Goal: Transaction & Acquisition: Purchase product/service

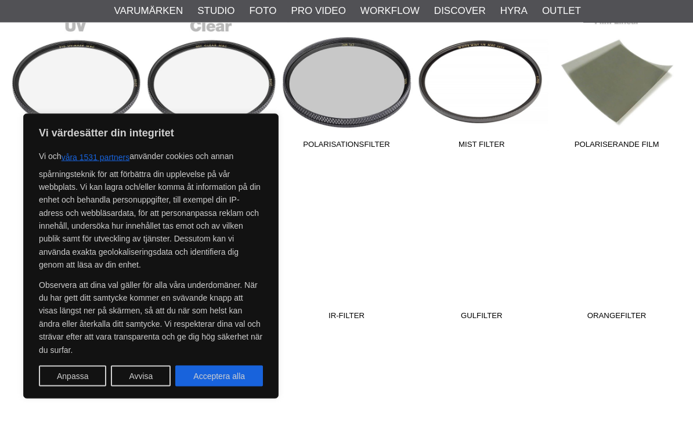
scroll to position [358, 0]
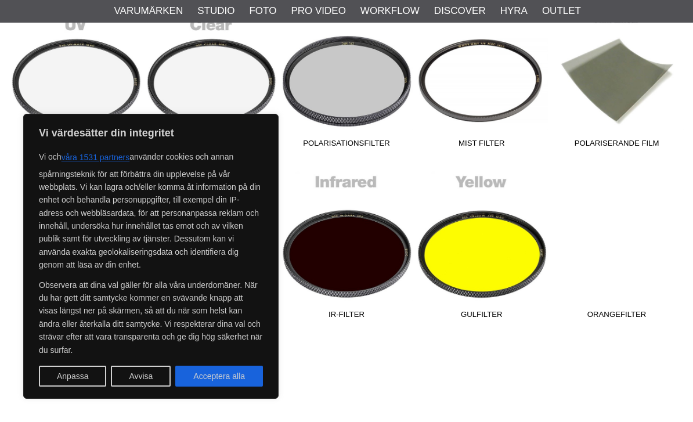
click at [232, 387] on button "Acceptera alla" at bounding box center [219, 376] width 88 height 21
checkbox input "true"
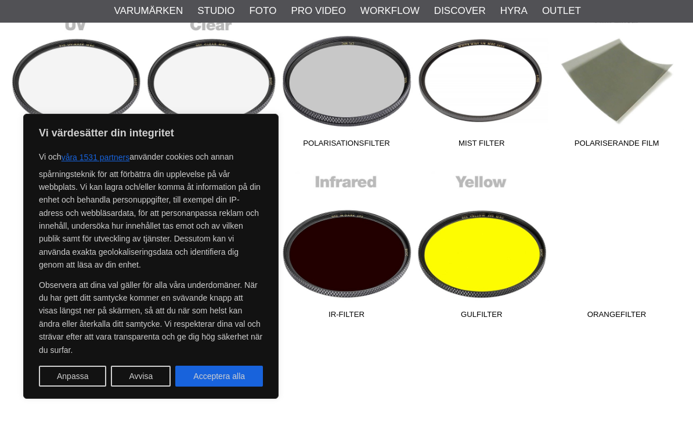
checkbox input "true"
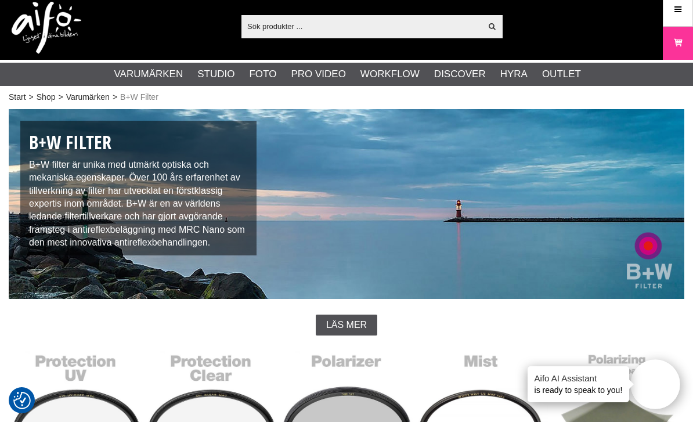
scroll to position [0, 0]
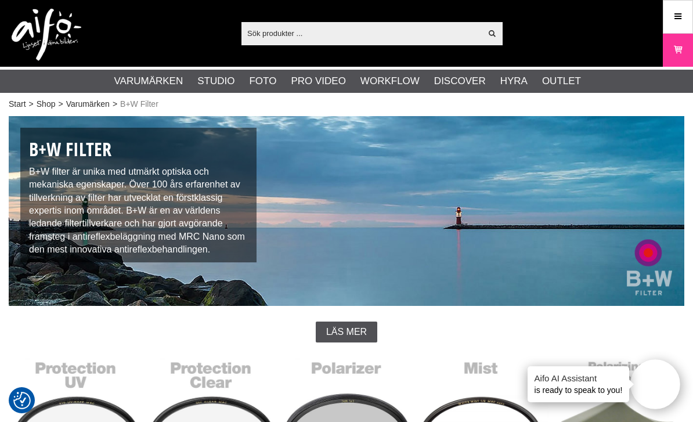
click at [0, 0] on link "Kampanjer" at bounding box center [0, 0] width 0 height 0
click at [171, 192] on div "B+W Filter B+W filter är unika med utmärkt optiska och mekaniska egenskaper. Öv…" at bounding box center [138, 195] width 236 height 135
click at [661, 273] on img at bounding box center [347, 211] width 676 height 190
click at [640, 268] on img at bounding box center [347, 211] width 676 height 190
click at [187, 226] on div "B+W Filter B+W filter är unika med utmärkt optiska och mekaniska egenskaper. Öv…" at bounding box center [138, 195] width 236 height 135
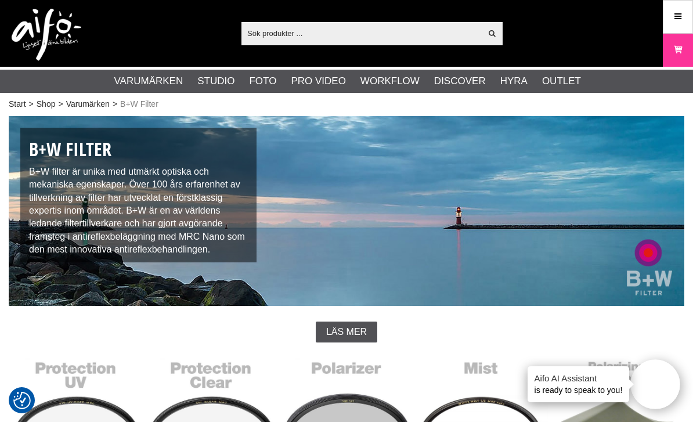
click at [185, 216] on div "B+W Filter B+W filter är unika med utmärkt optiska och mekaniska egenskaper. Öv…" at bounding box center [138, 195] width 236 height 135
click at [535, 229] on img at bounding box center [347, 211] width 676 height 190
click at [544, 225] on img at bounding box center [347, 211] width 676 height 190
click at [158, 221] on div "B+W Filter B+W filter är unika med utmärkt optiska och mekaniska egenskaper. Öv…" at bounding box center [138, 195] width 236 height 135
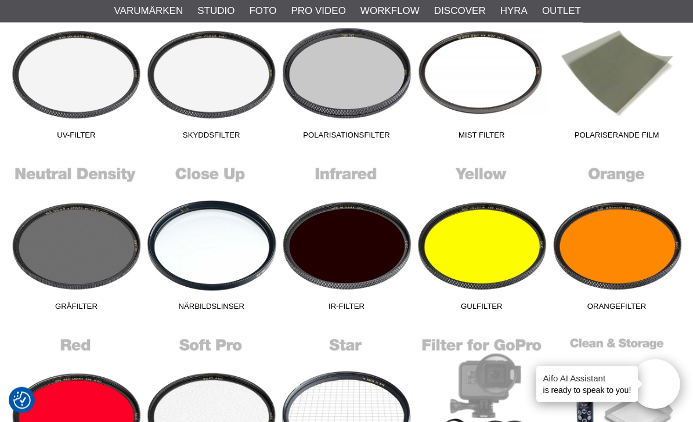
scroll to position [366, 0]
click at [97, 276] on link "Gråfilter" at bounding box center [76, 238] width 135 height 157
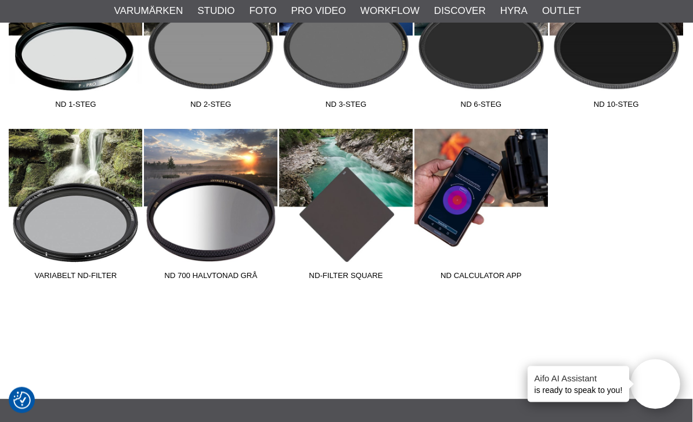
scroll to position [396, 1]
click at [85, 272] on span "Variabelt ND-Filter" at bounding box center [75, 278] width 135 height 16
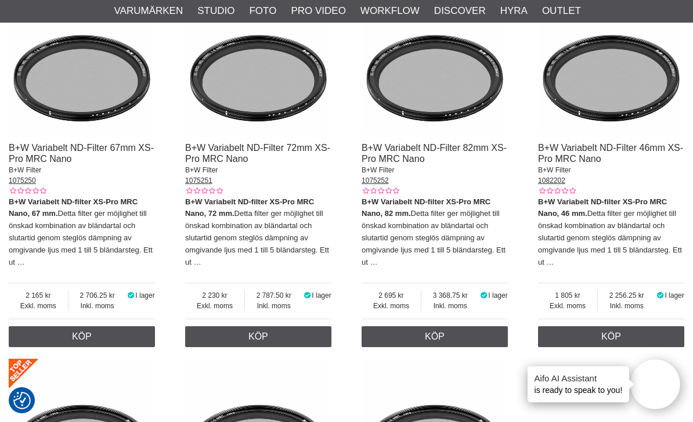
scroll to position [922, 0]
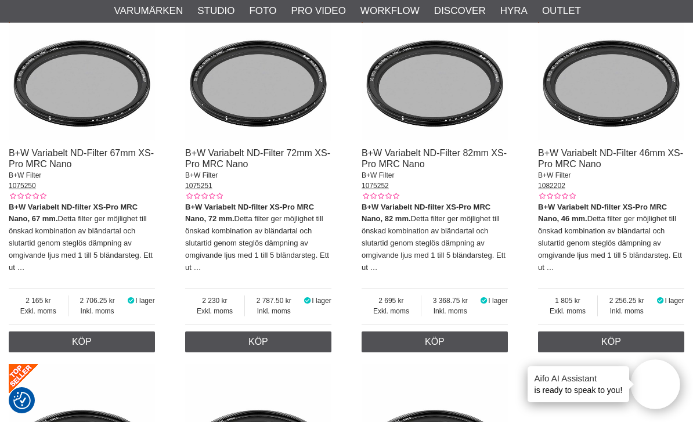
click at [443, 222] on p "B+W Variabelt ND-filter XS-Pro MRC Nano, 82 mm. Detta filter ger möjlighet till…" at bounding box center [435, 237] width 146 height 73
click at [431, 150] on link "B+W Variabelt ND-Filter 82mm XS-Pro MRC Nano" at bounding box center [434, 158] width 145 height 21
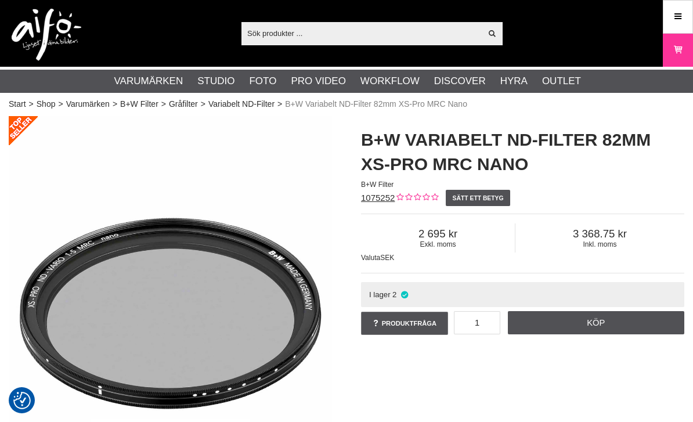
checkbox input "true"
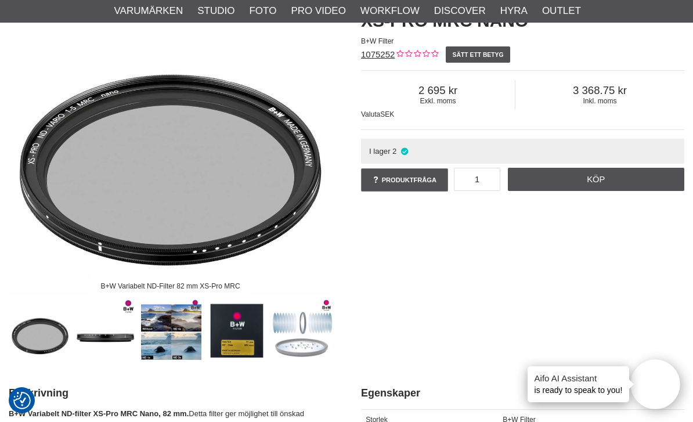
scroll to position [142, 0]
